Goal: Task Accomplishment & Management: Manage account settings

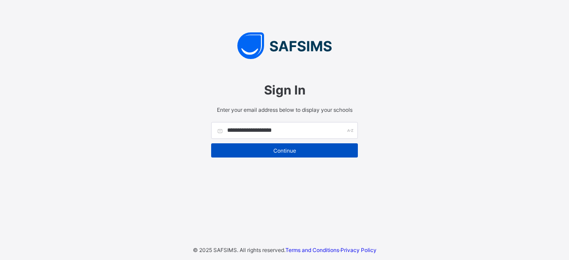
type input "**********"
click at [329, 155] on div "Continue" at bounding box center [284, 151] width 147 height 14
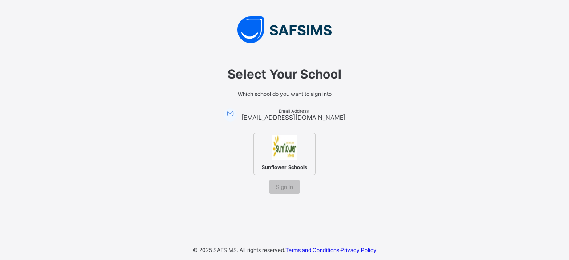
click at [299, 143] on div "Sunflower Schools" at bounding box center [284, 154] width 62 height 43
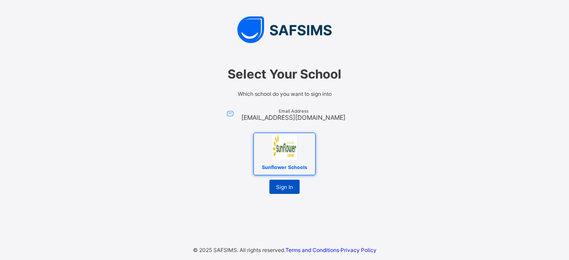
click at [278, 192] on div "Sign In" at bounding box center [284, 187] width 30 height 14
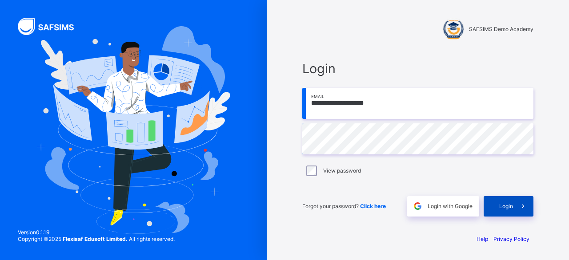
click at [512, 211] on div "Login" at bounding box center [509, 206] width 50 height 20
click at [449, 205] on span "Login with Google" at bounding box center [450, 206] width 45 height 7
click at [519, 205] on icon at bounding box center [522, 206] width 9 height 8
click at [508, 206] on span "Login" at bounding box center [506, 206] width 14 height 7
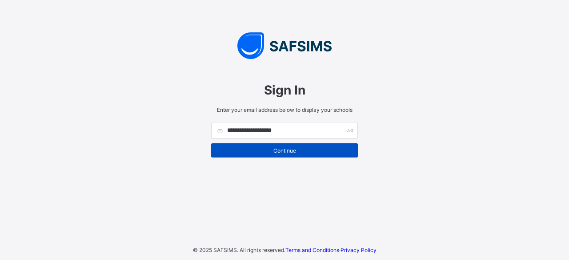
type input "**********"
click at [292, 148] on span "Continue" at bounding box center [284, 151] width 133 height 7
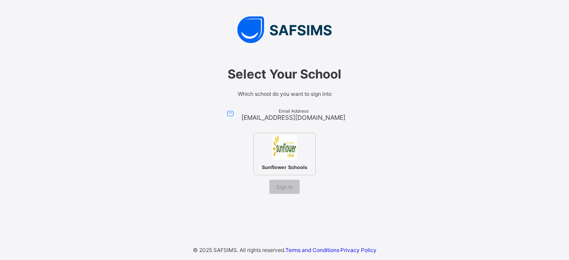
click at [267, 151] on div "Sunflower Schools" at bounding box center [284, 154] width 62 height 43
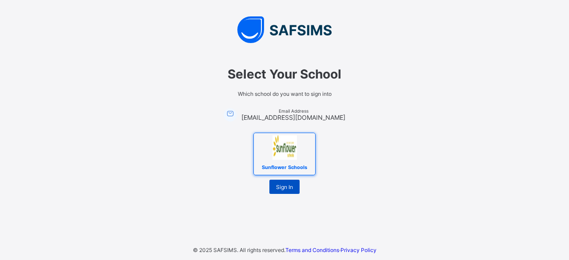
click at [289, 188] on span "Sign In" at bounding box center [284, 187] width 17 height 7
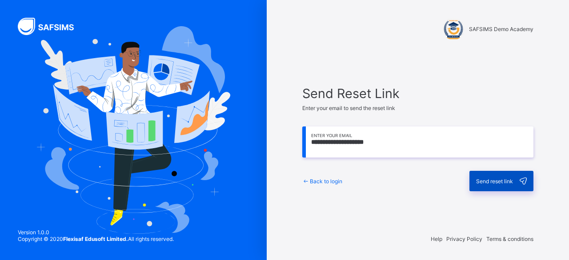
click at [523, 180] on icon at bounding box center [523, 181] width 12 height 11
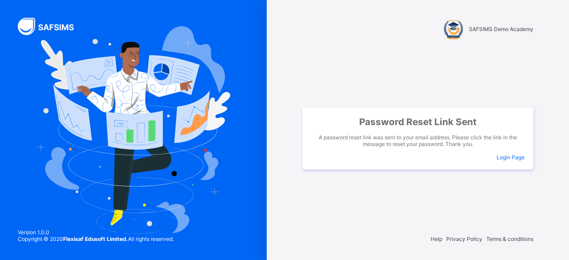
click at [252, 73] on div at bounding box center [133, 130] width 267 height 260
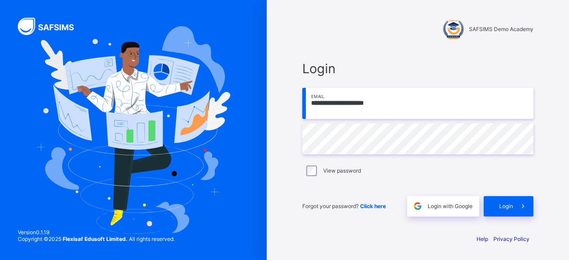
click at [379, 206] on span "Click here" at bounding box center [373, 206] width 26 height 7
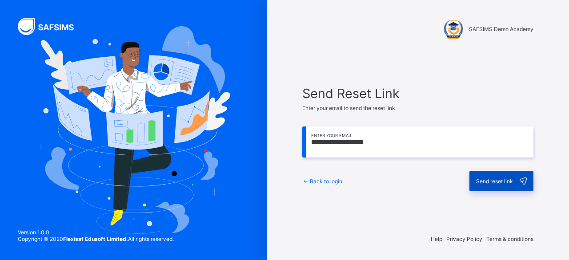
click at [491, 180] on span "Send reset link" at bounding box center [494, 181] width 37 height 7
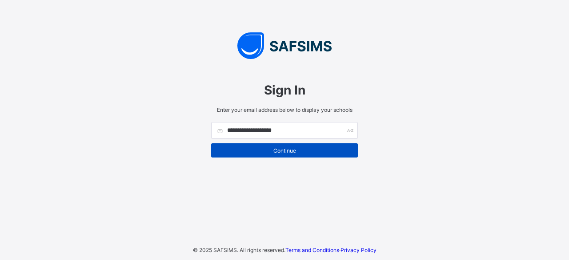
type input "**********"
click at [316, 156] on div "Continue" at bounding box center [284, 151] width 147 height 14
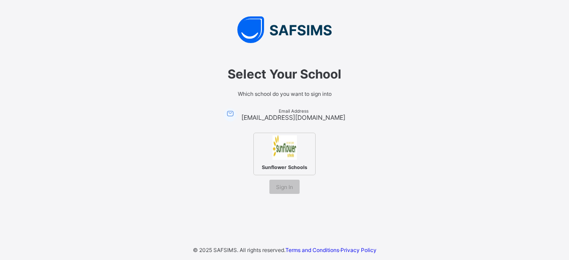
click at [274, 153] on img at bounding box center [284, 148] width 24 height 24
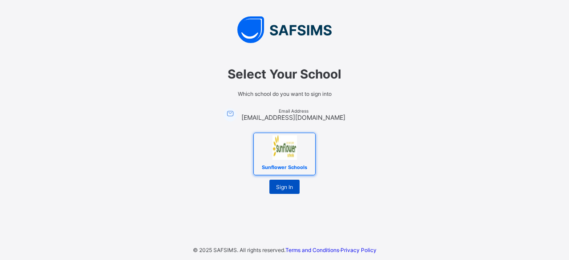
click at [292, 186] on span "Sign In" at bounding box center [284, 187] width 17 height 7
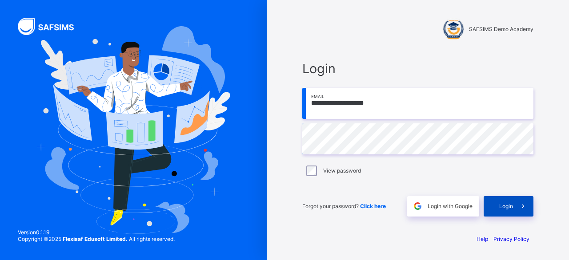
click at [514, 198] on span at bounding box center [523, 206] width 20 height 20
click at [497, 206] on div "Login" at bounding box center [509, 206] width 50 height 20
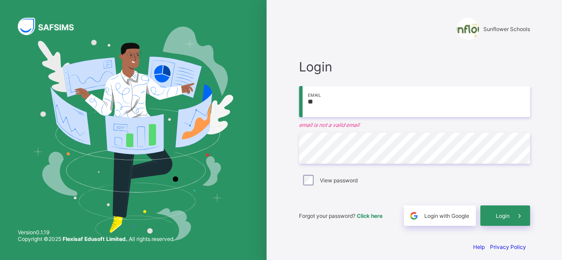
type input "*"
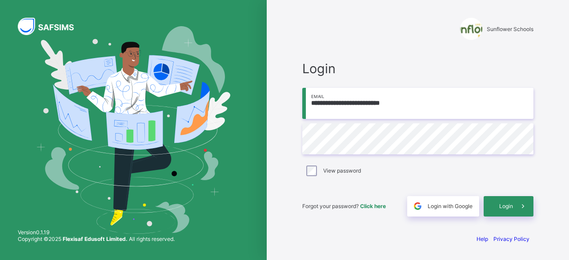
type input "**********"
click at [506, 210] on div "Login" at bounding box center [509, 206] width 50 height 20
